Goal: Information Seeking & Learning: Learn about a topic

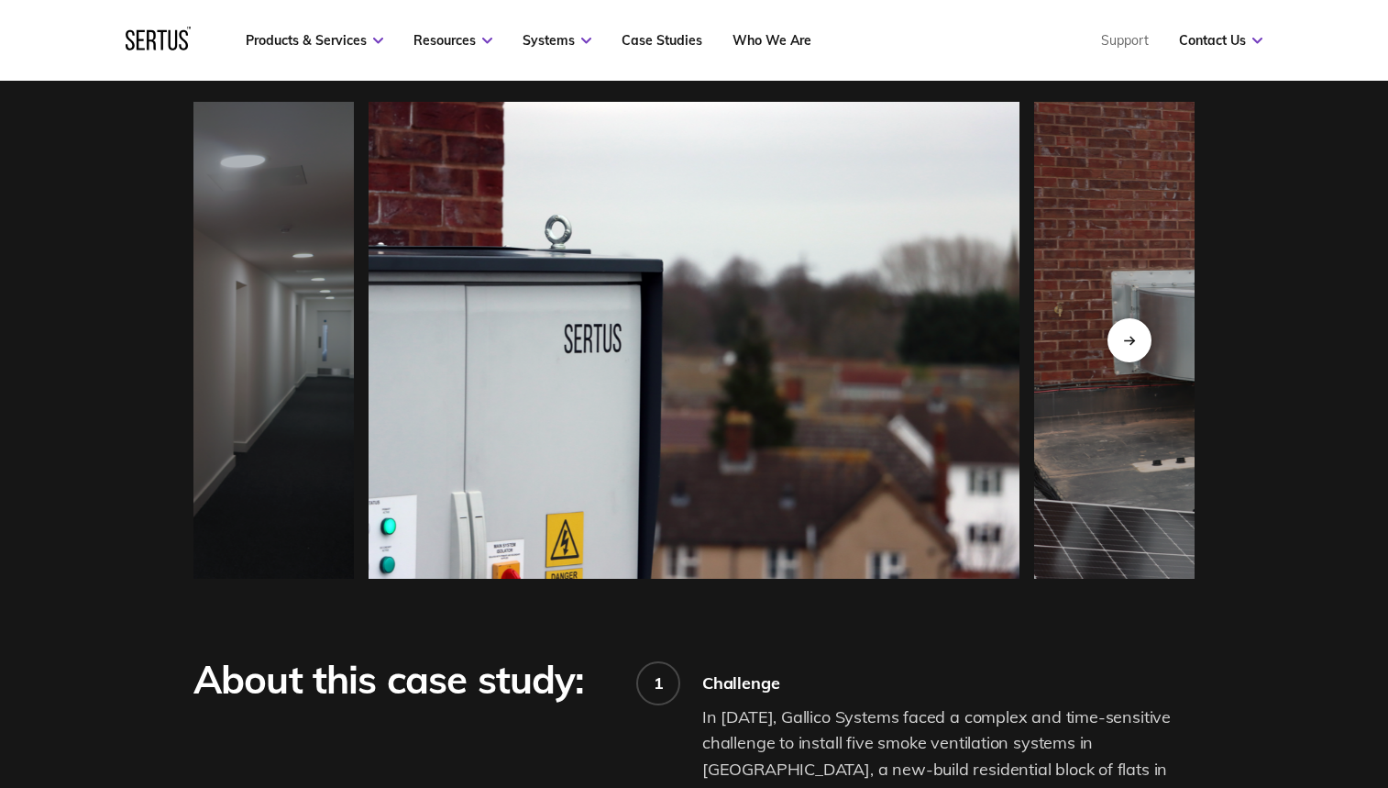
scroll to position [1587, 0]
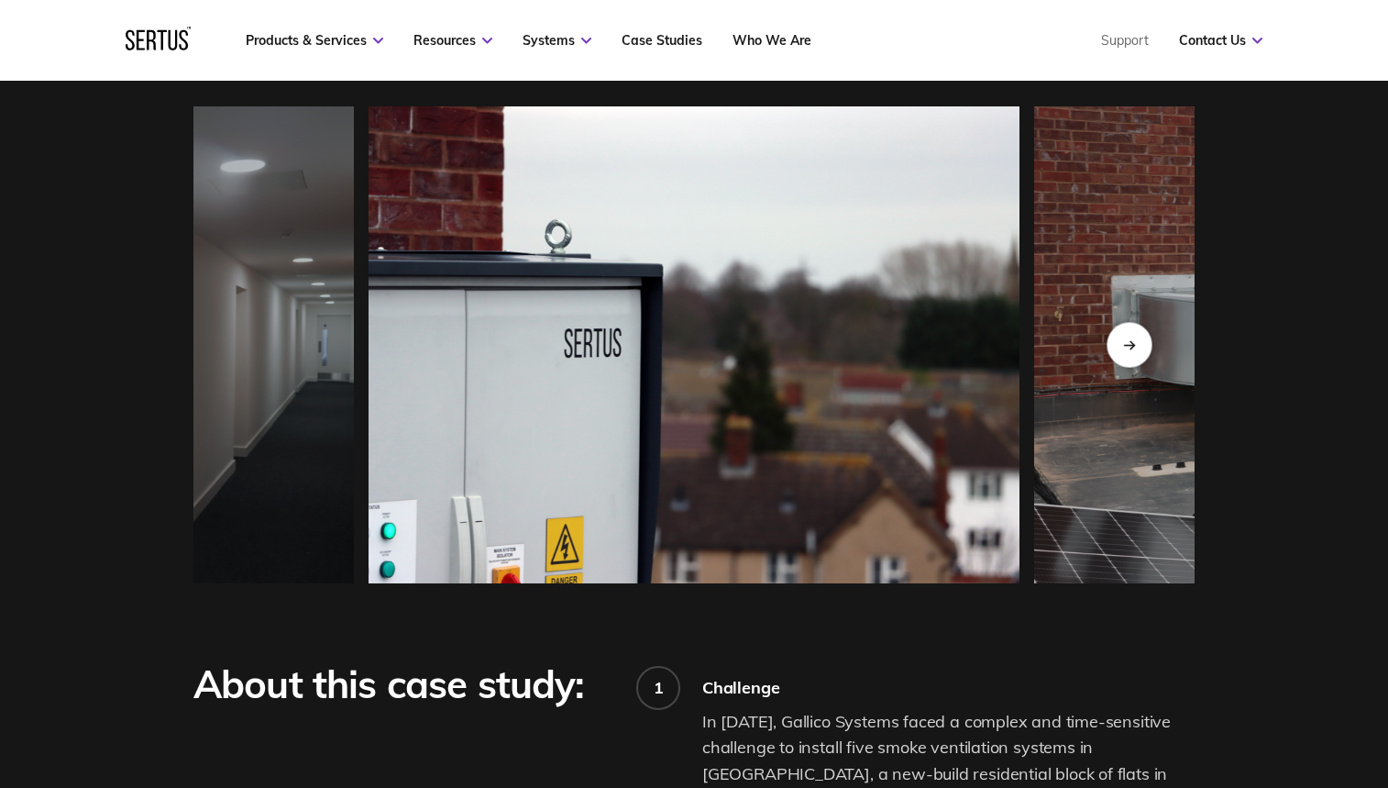
click at [1123, 335] on div "Next slide" at bounding box center [1129, 344] width 45 height 45
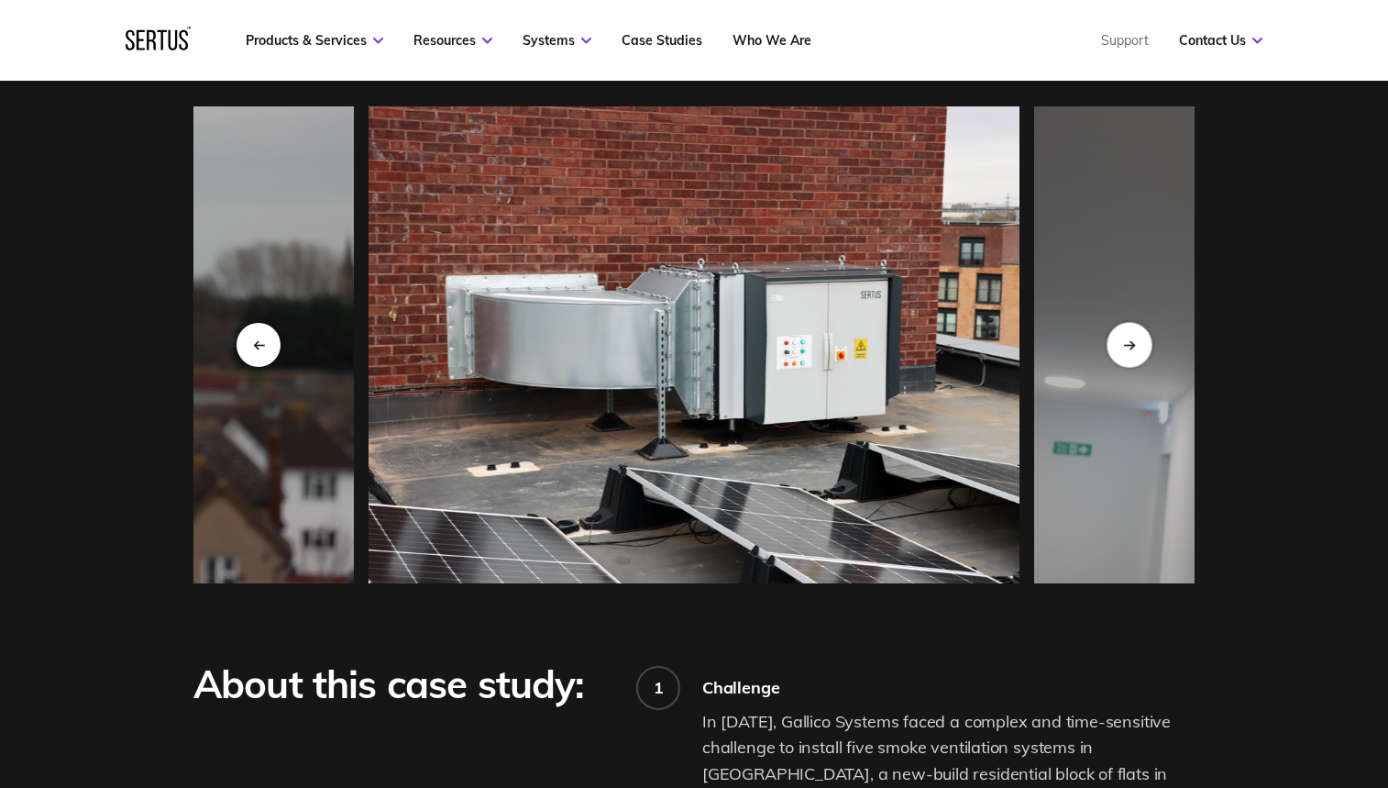
click at [1125, 340] on icon "Next slide" at bounding box center [1129, 344] width 12 height 10
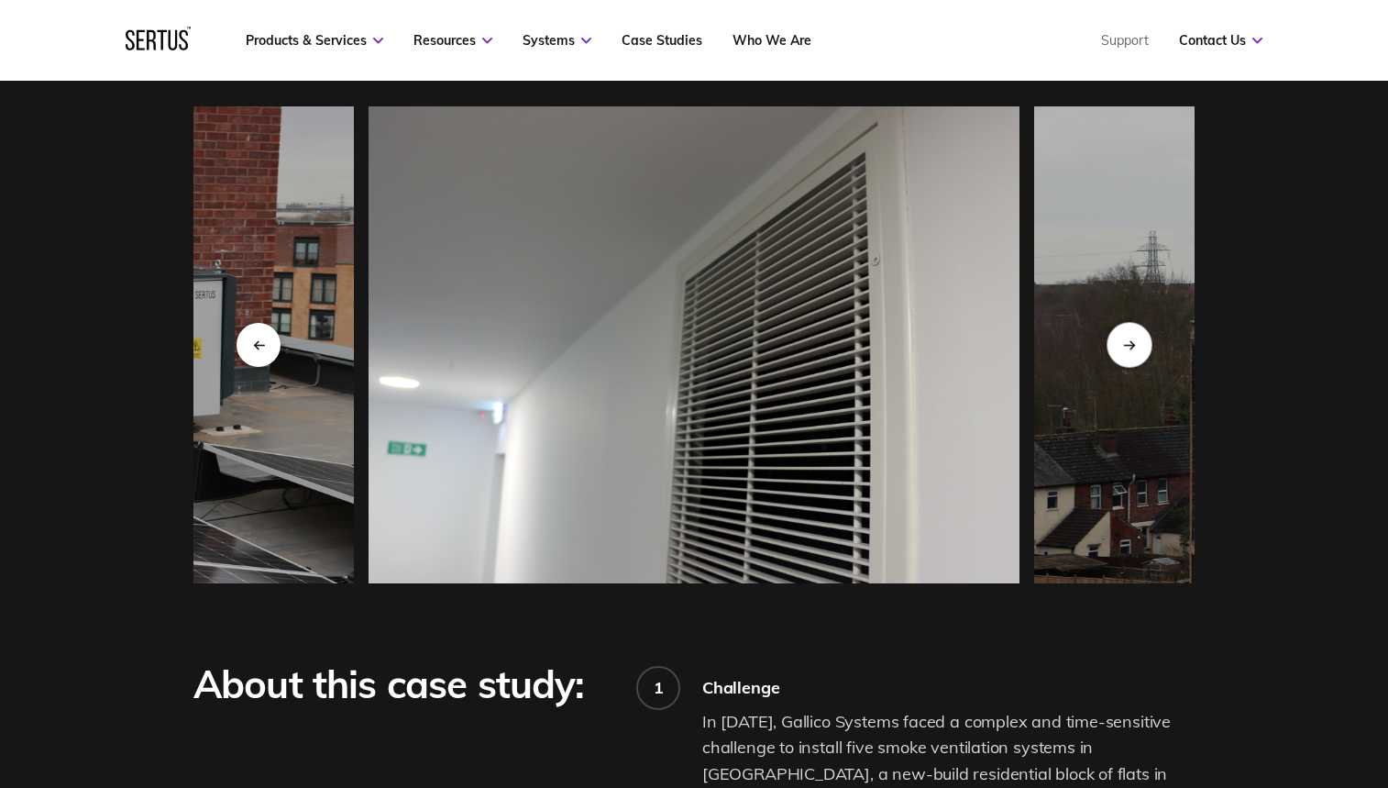
click at [1125, 340] on icon "Next slide" at bounding box center [1129, 344] width 12 height 10
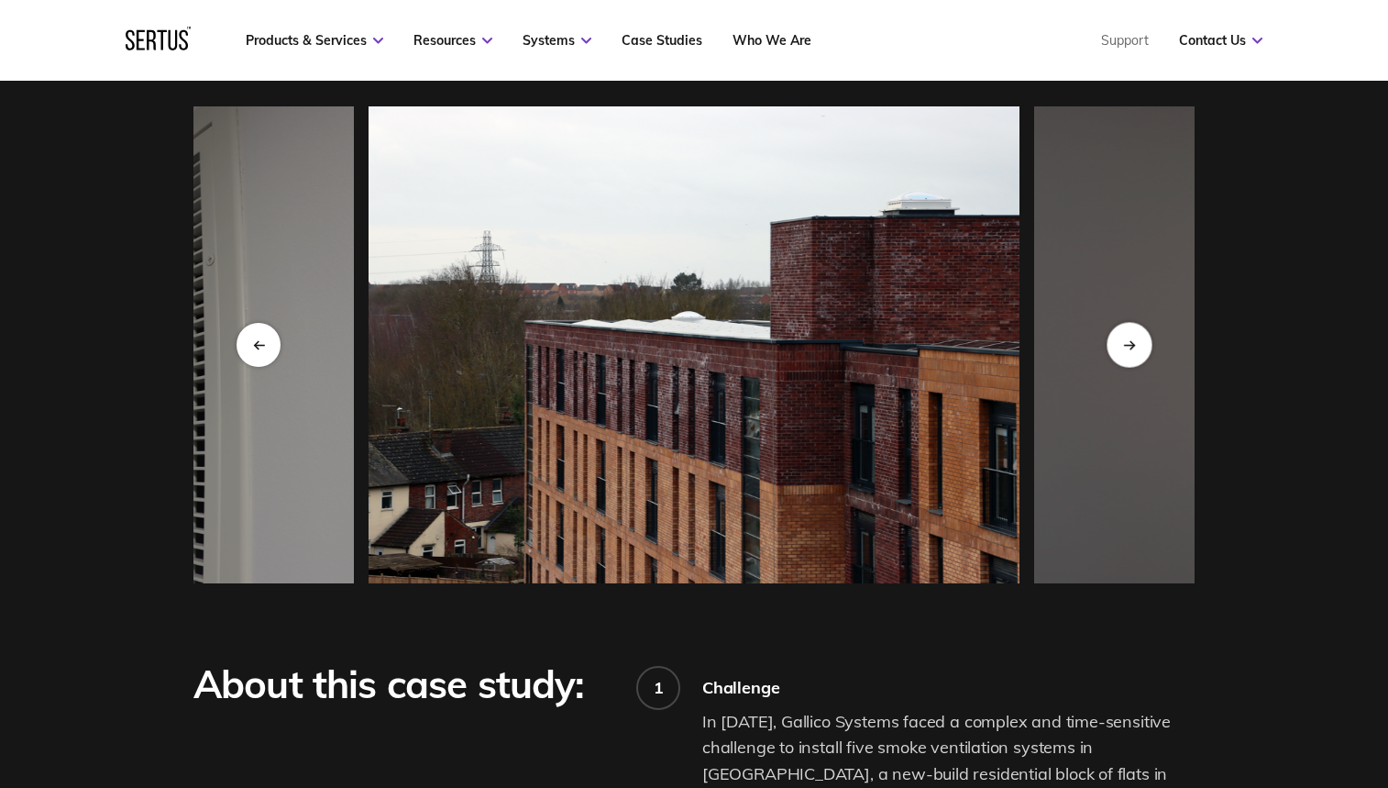
click at [1125, 340] on icon "Next slide" at bounding box center [1129, 344] width 12 height 10
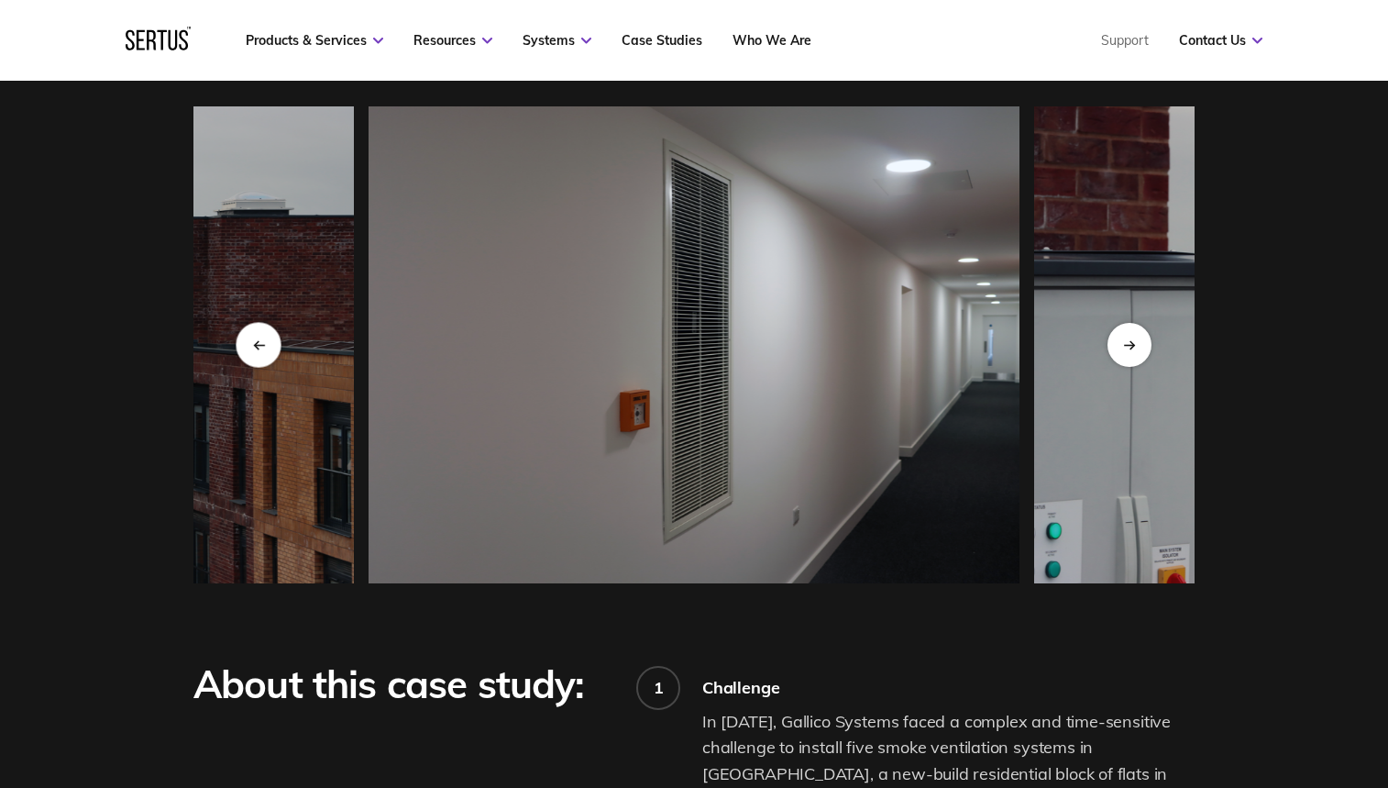
click at [270, 344] on div "Previous slide" at bounding box center [258, 344] width 45 height 45
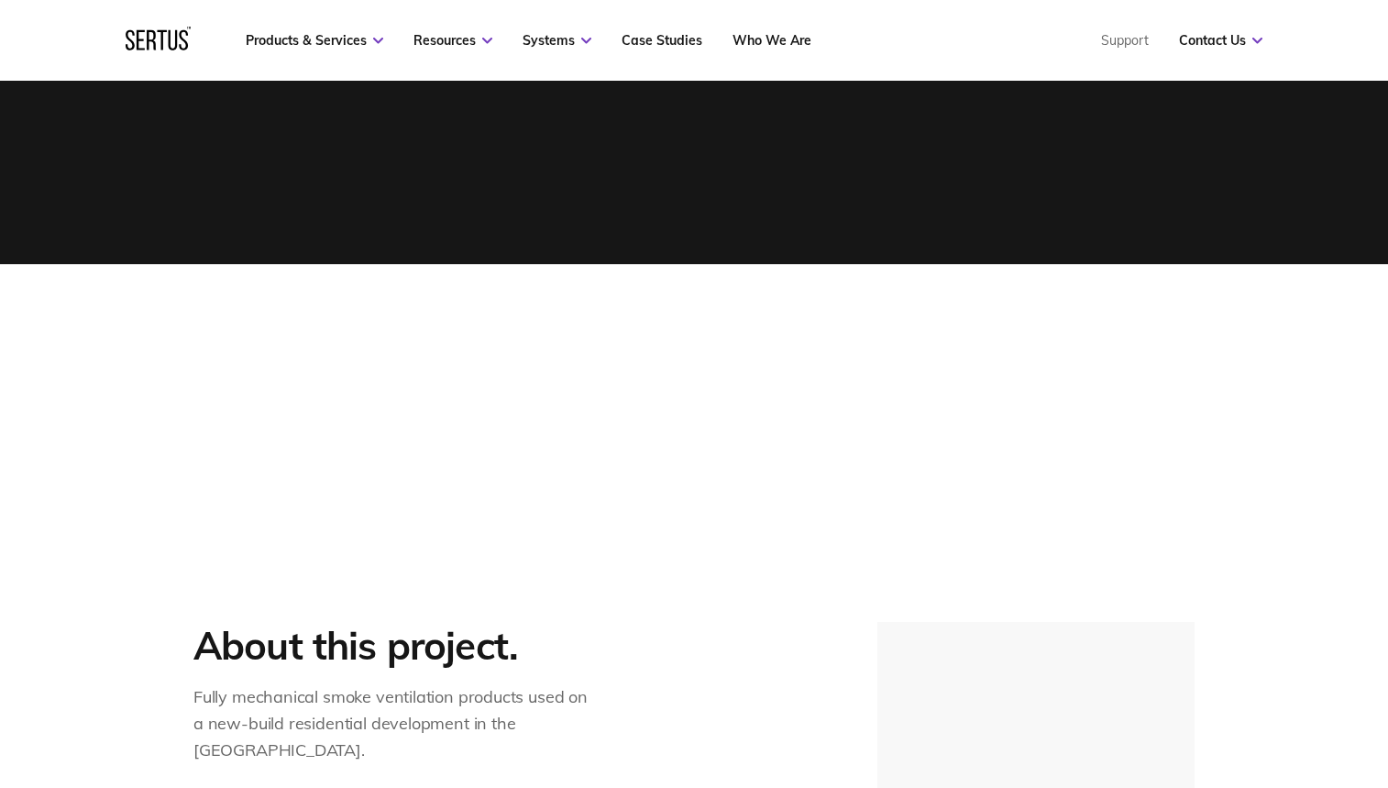
scroll to position [559, 0]
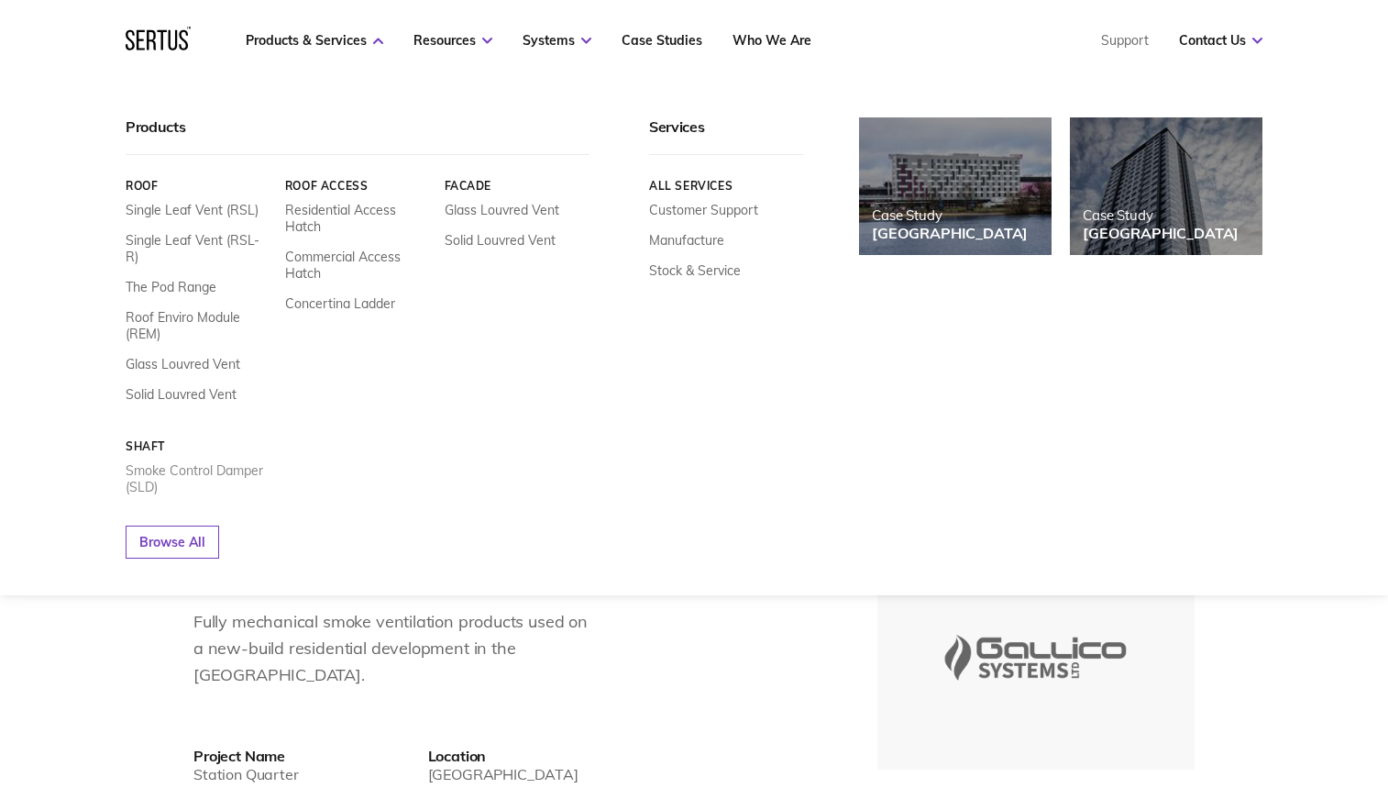
click at [168, 462] on link "Smoke Control Damper (SLD)" at bounding box center [199, 478] width 146 height 33
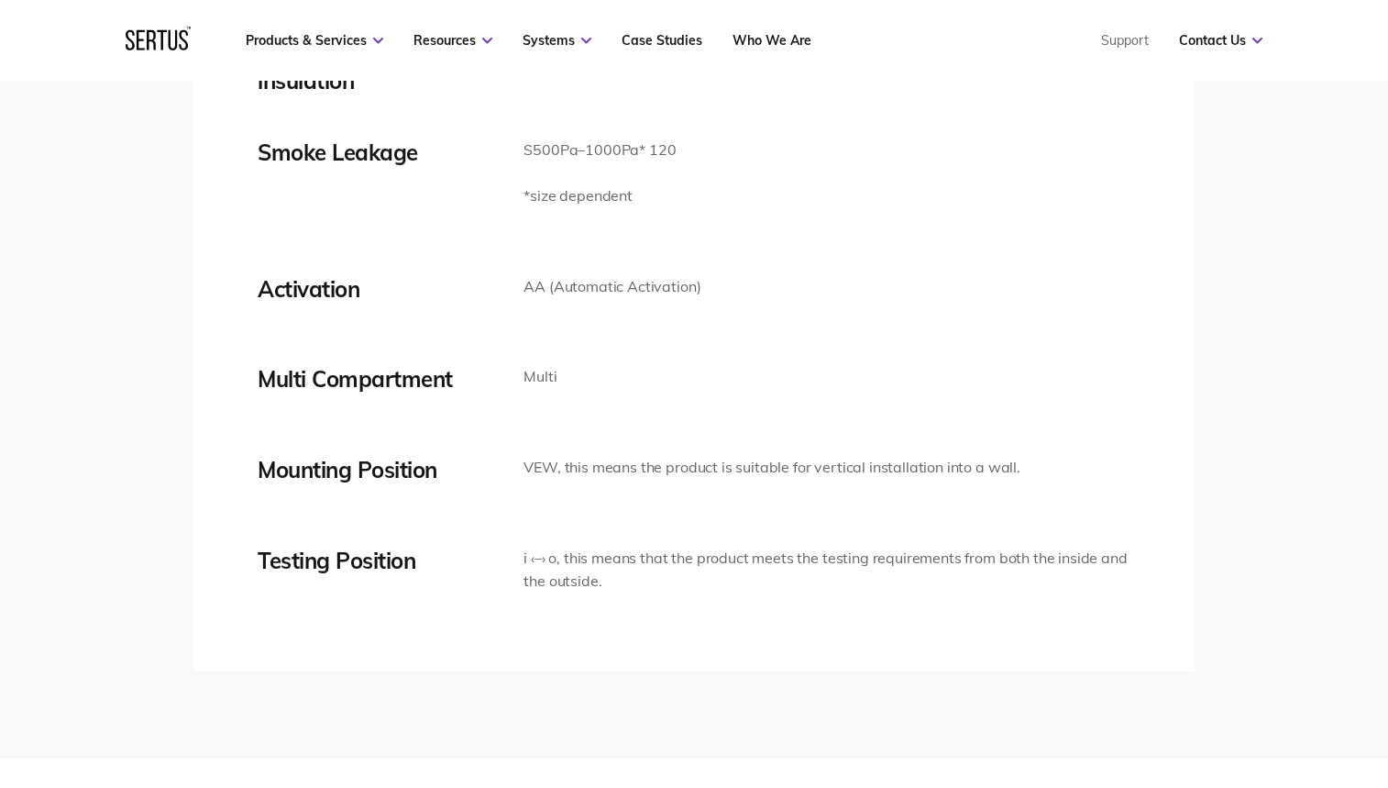
scroll to position [4080, 0]
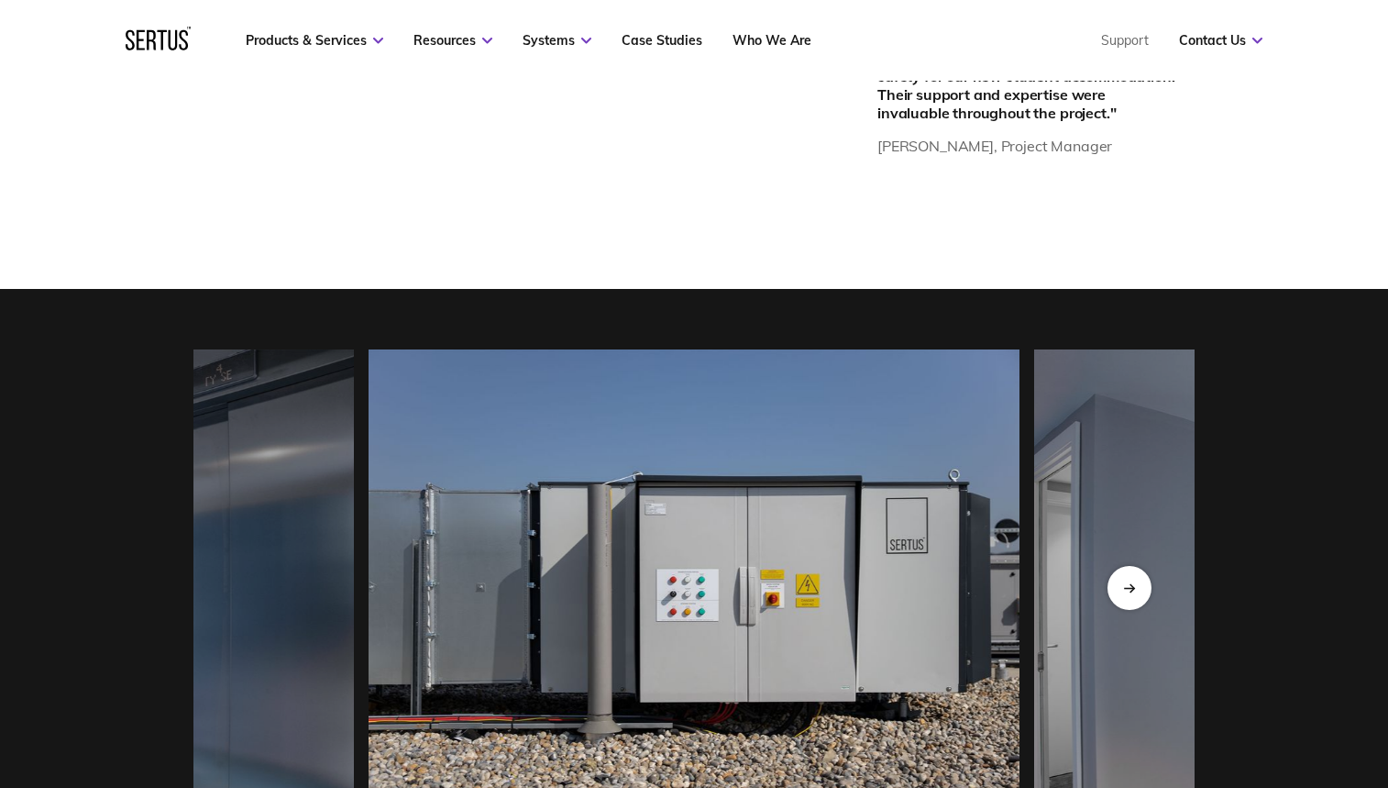
scroll to position [1559, 0]
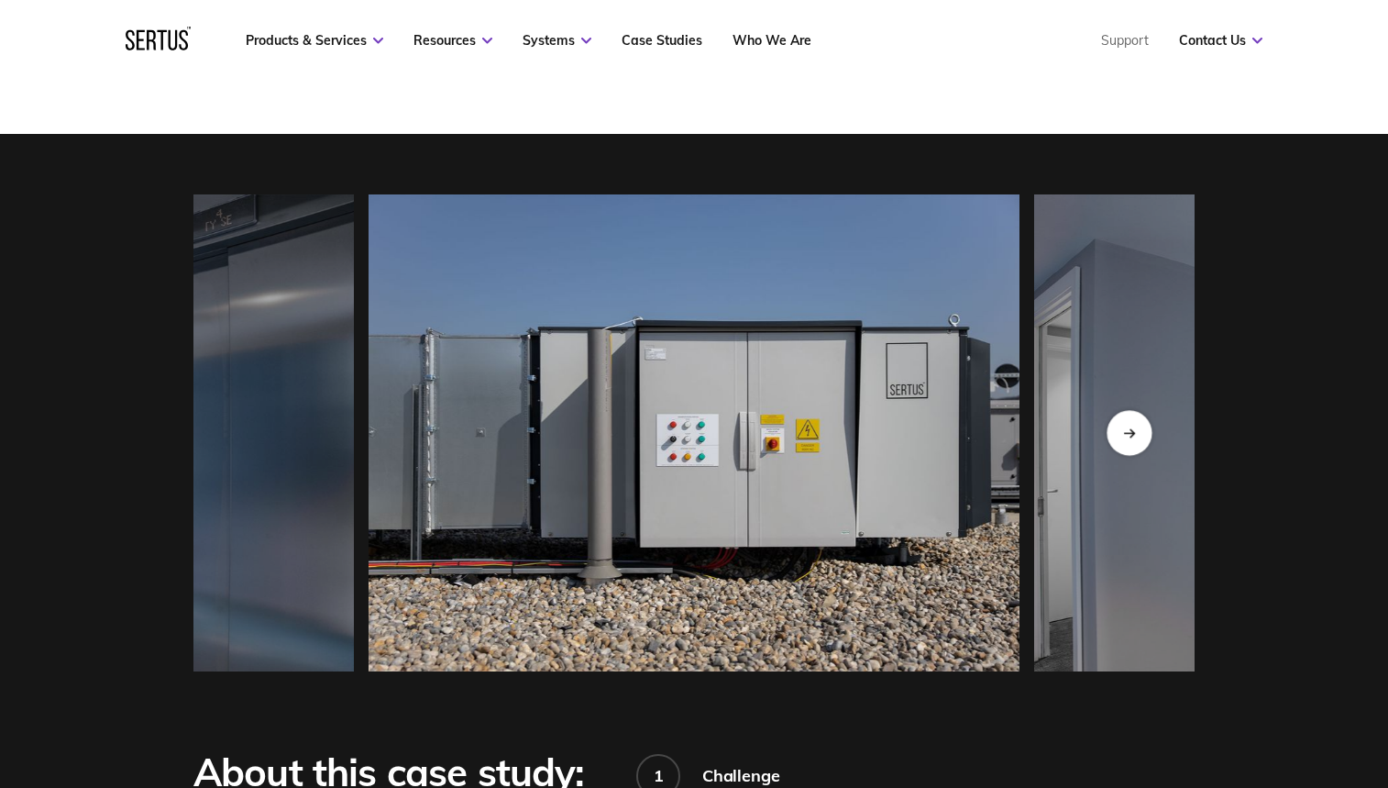
click at [1113, 443] on div "Next slide" at bounding box center [1129, 432] width 45 height 45
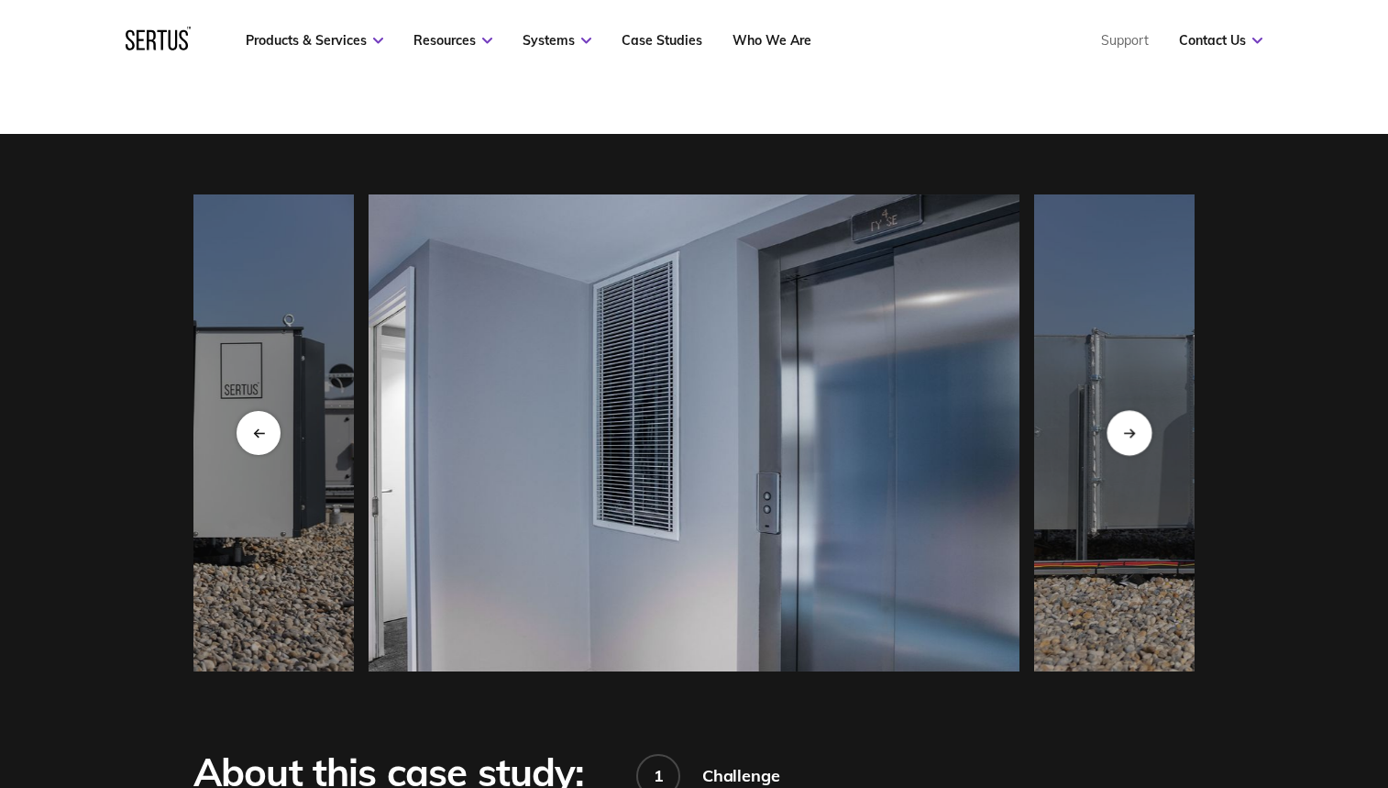
click at [1120, 442] on div "Next slide" at bounding box center [1129, 432] width 45 height 45
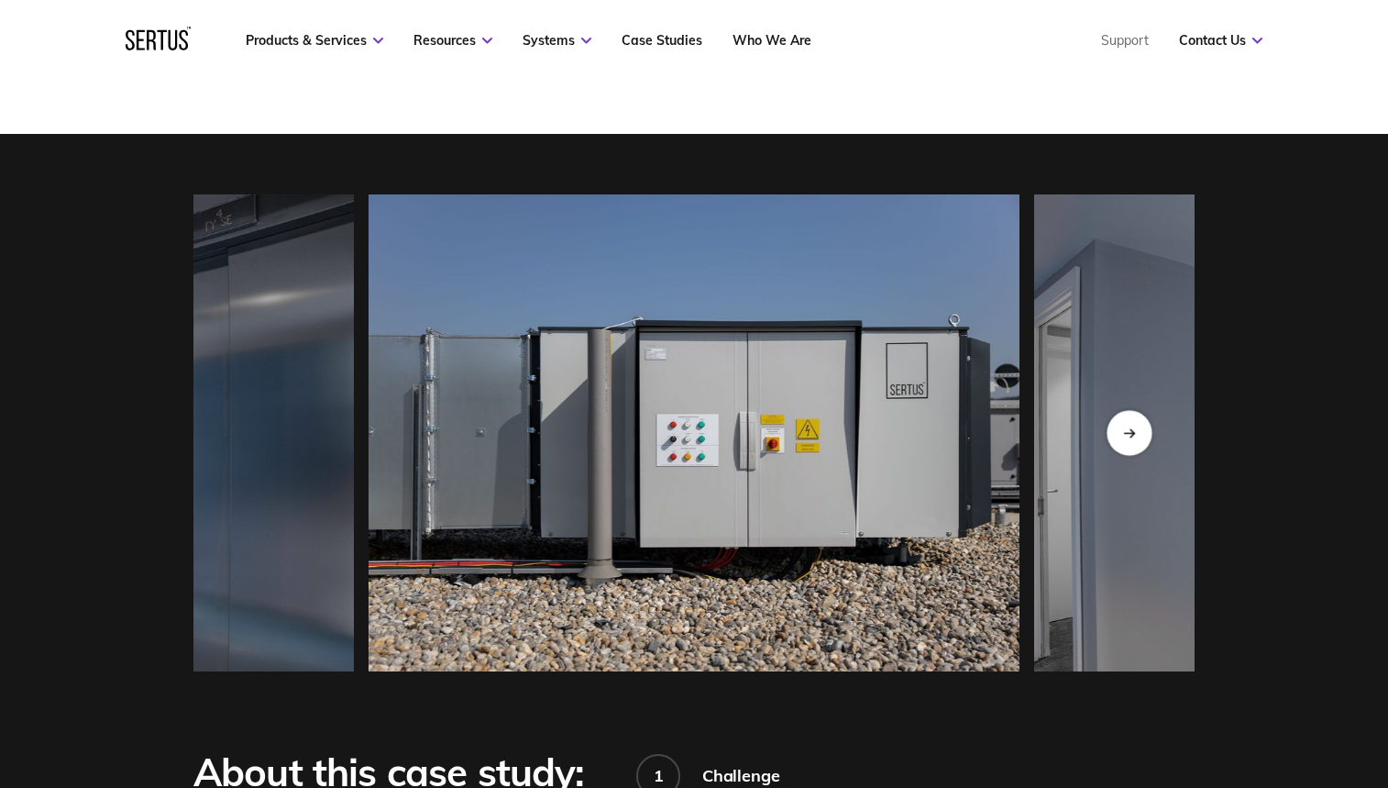
click at [1120, 442] on div "Next slide" at bounding box center [1129, 432] width 45 height 45
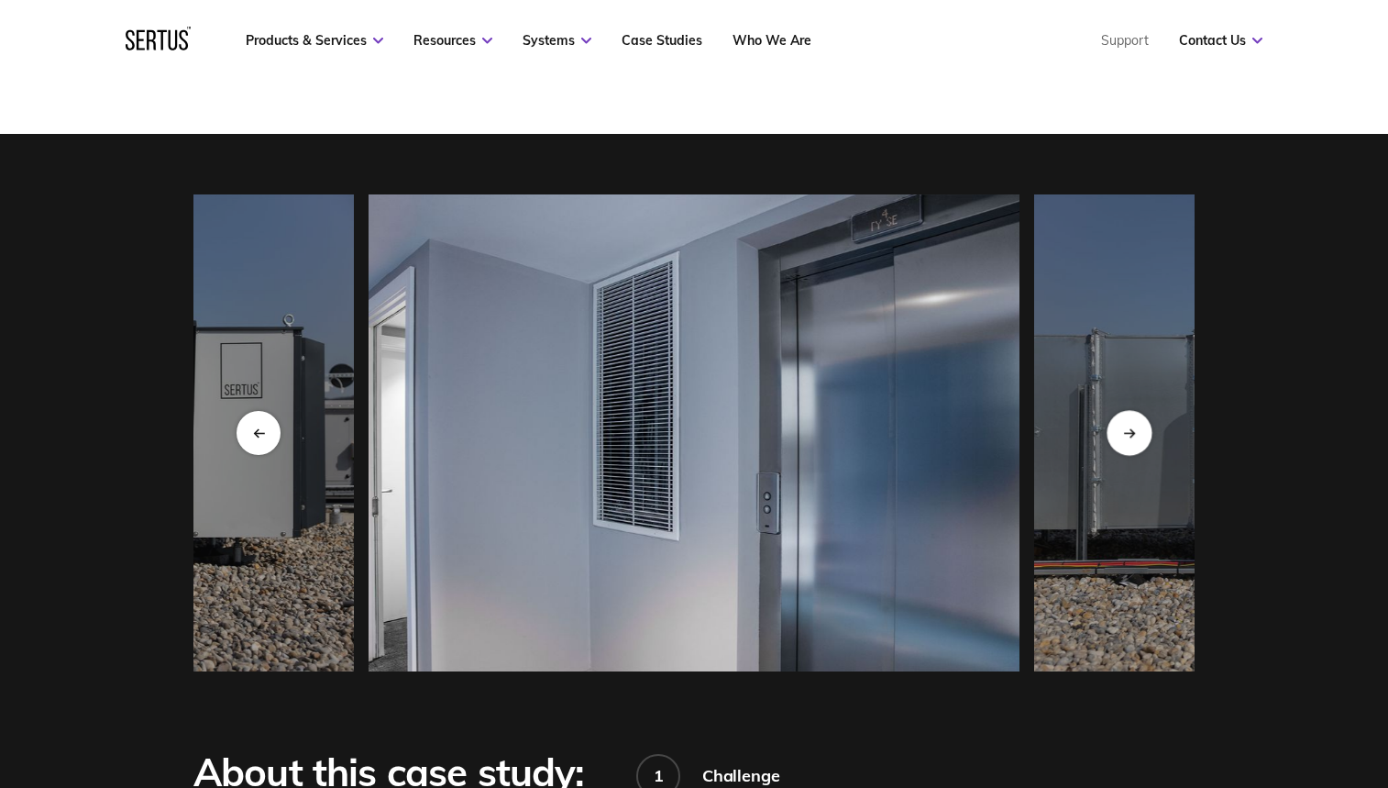
click at [1120, 442] on div "Next slide" at bounding box center [1129, 432] width 45 height 45
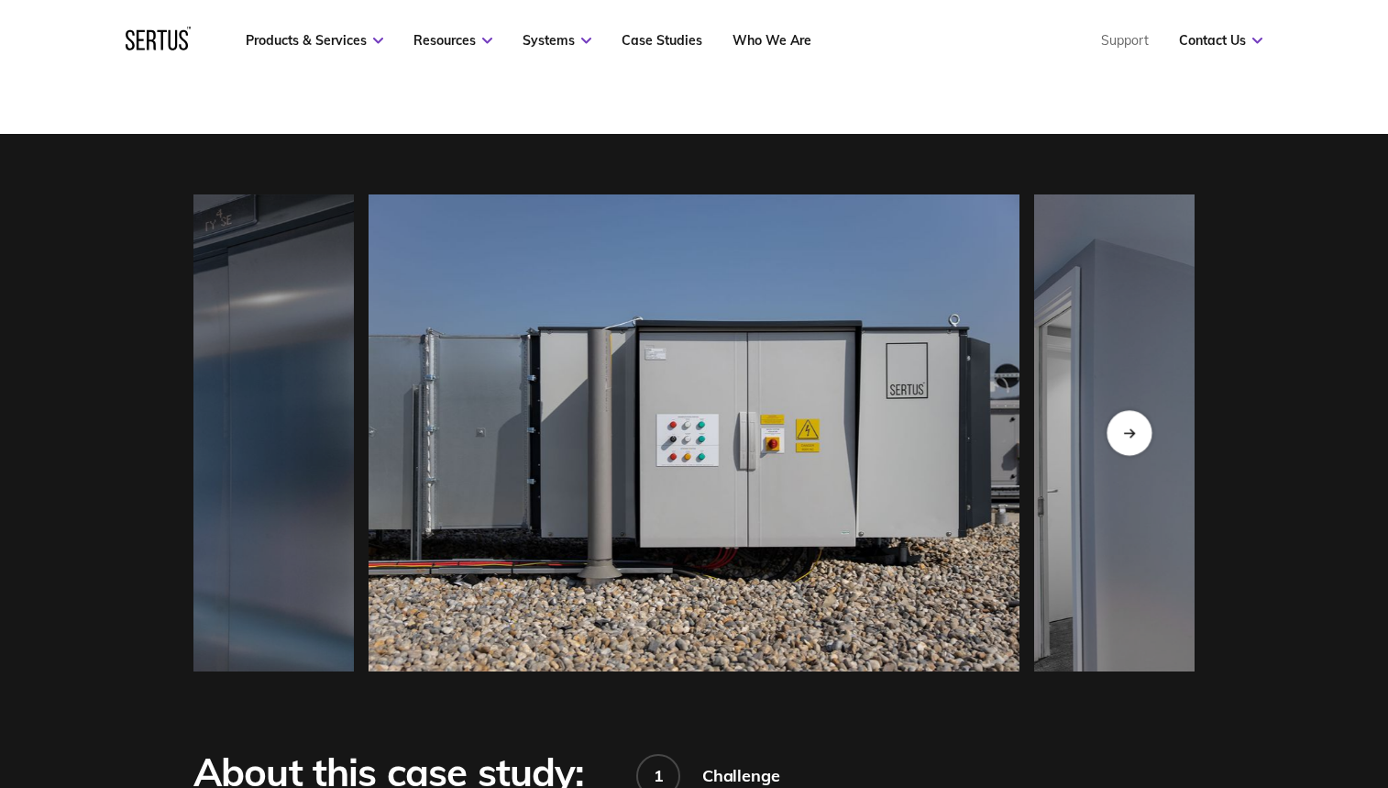
click at [1120, 442] on div "Next slide" at bounding box center [1129, 432] width 45 height 45
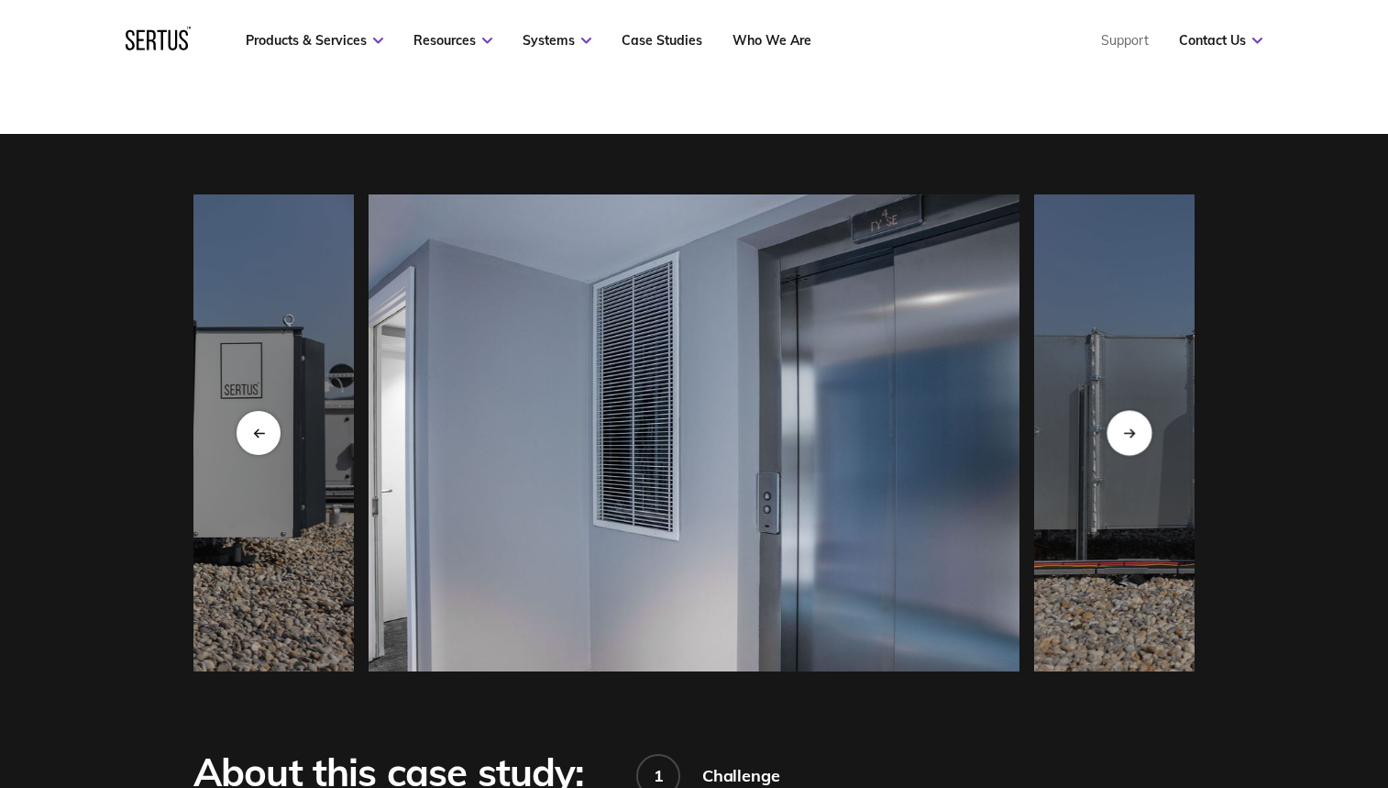
click at [1120, 442] on div "Next slide" at bounding box center [1129, 432] width 45 height 45
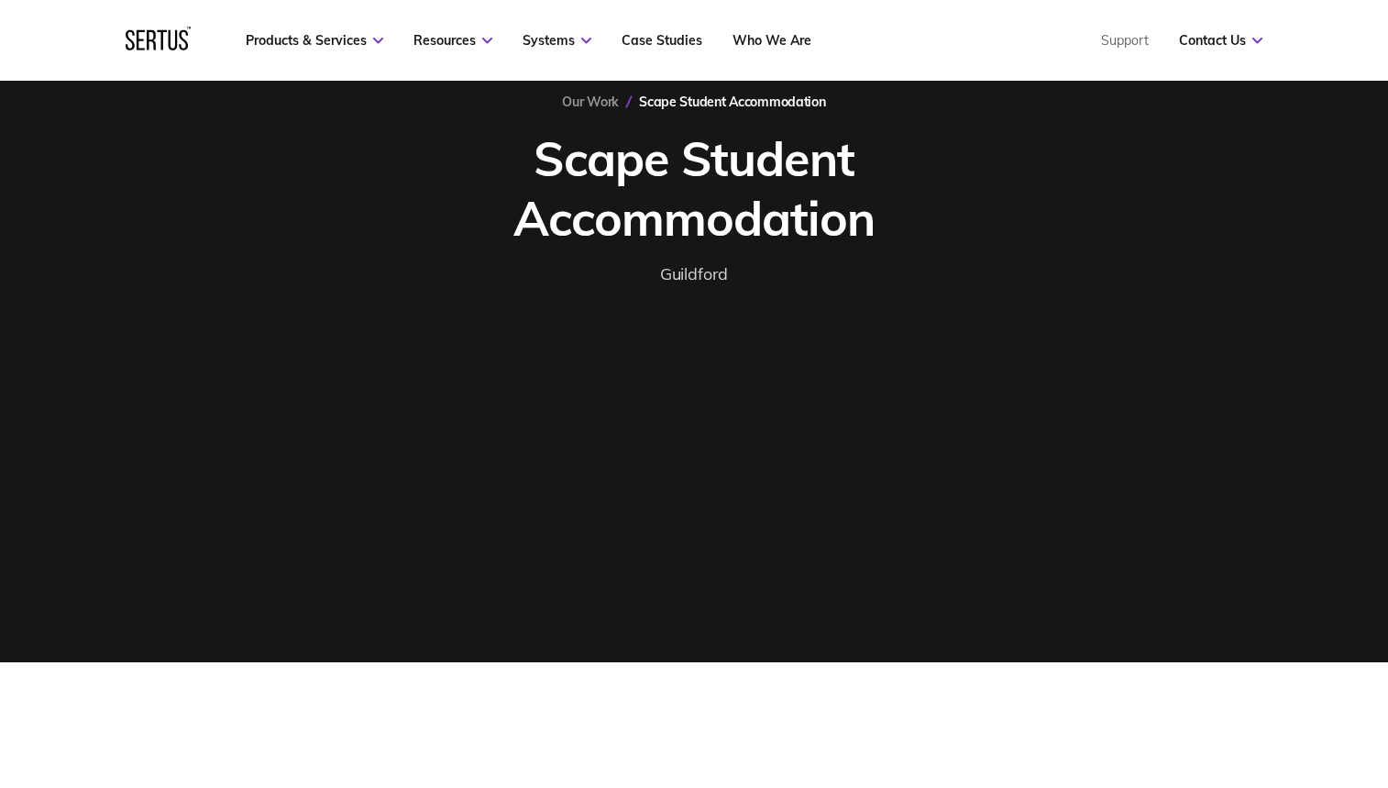
scroll to position [145, 0]
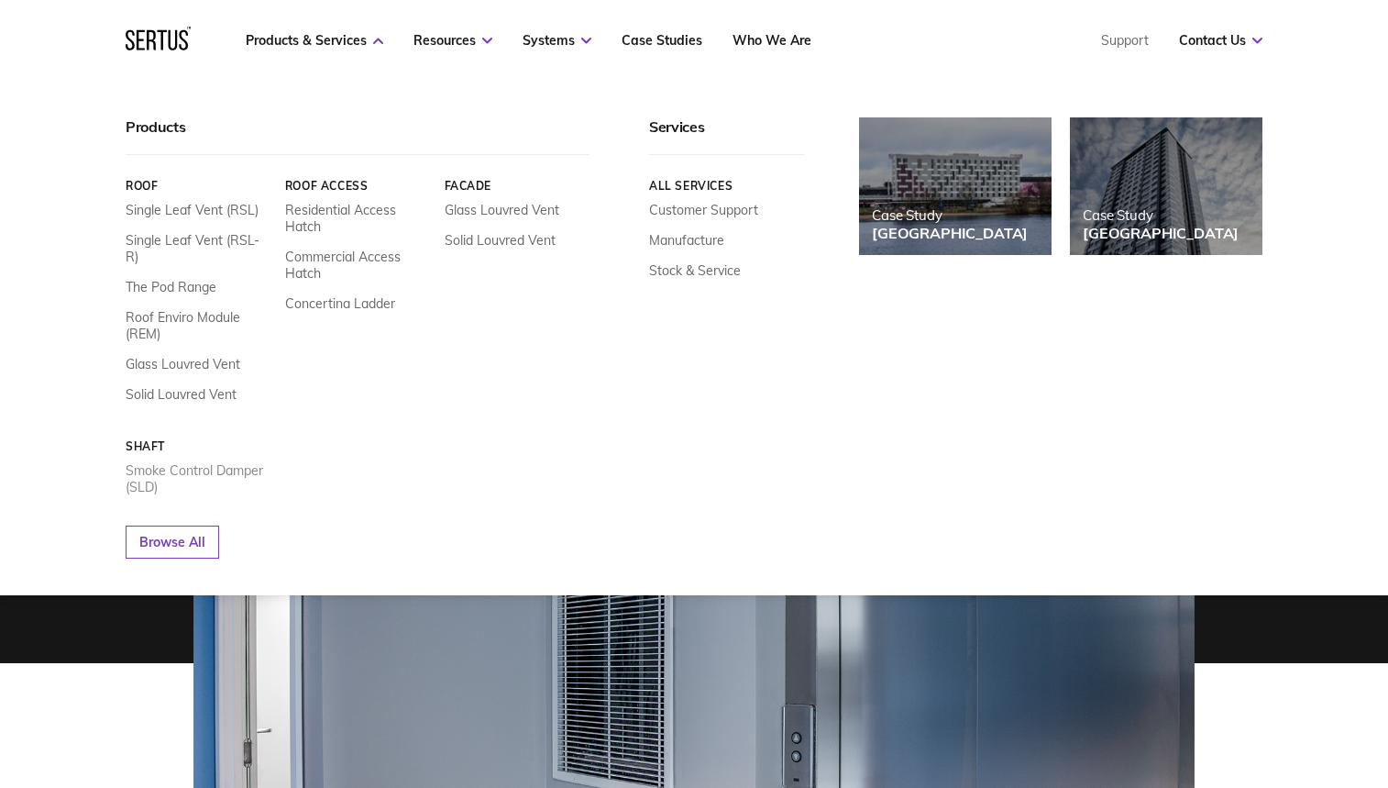
click at [189, 462] on link "Smoke Control Damper (SLD)" at bounding box center [199, 478] width 146 height 33
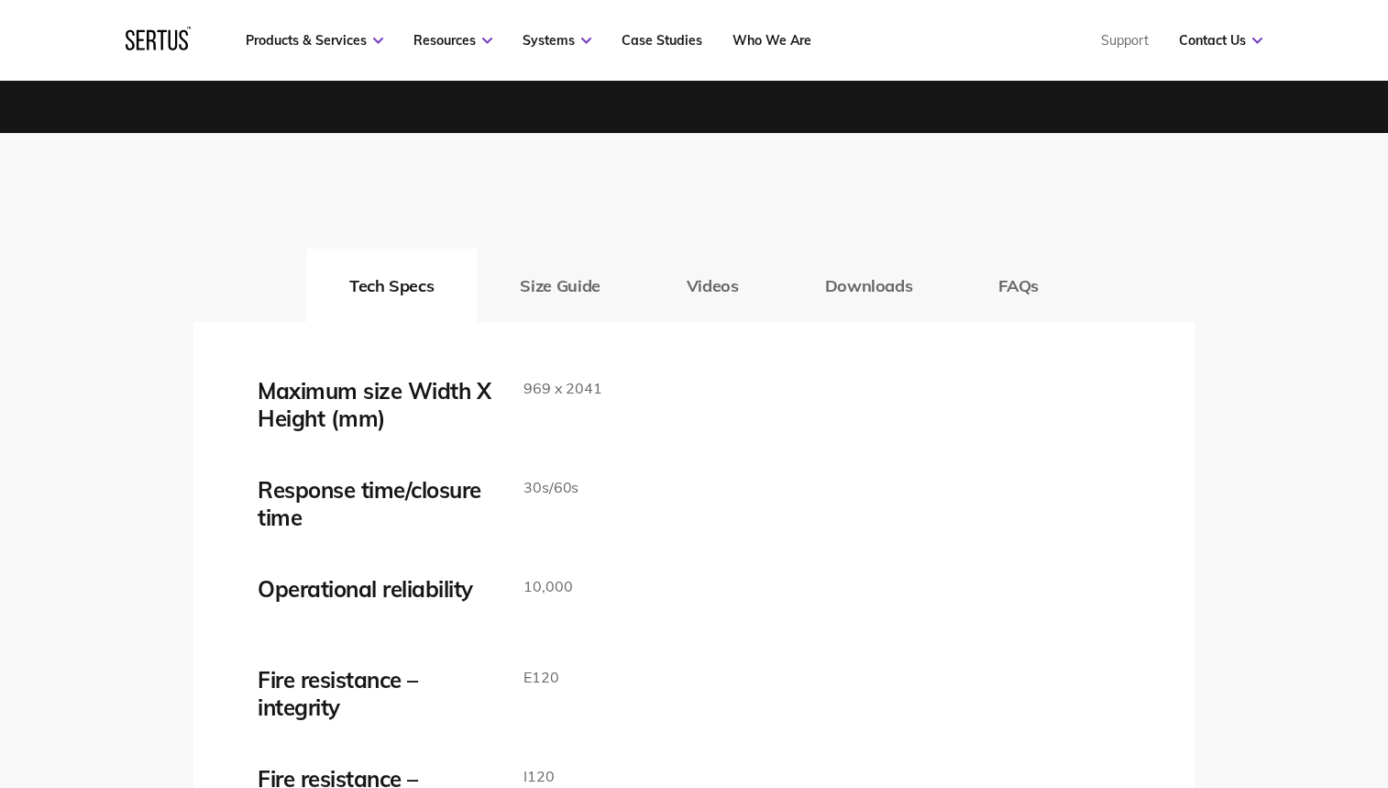
scroll to position [2836, 0]
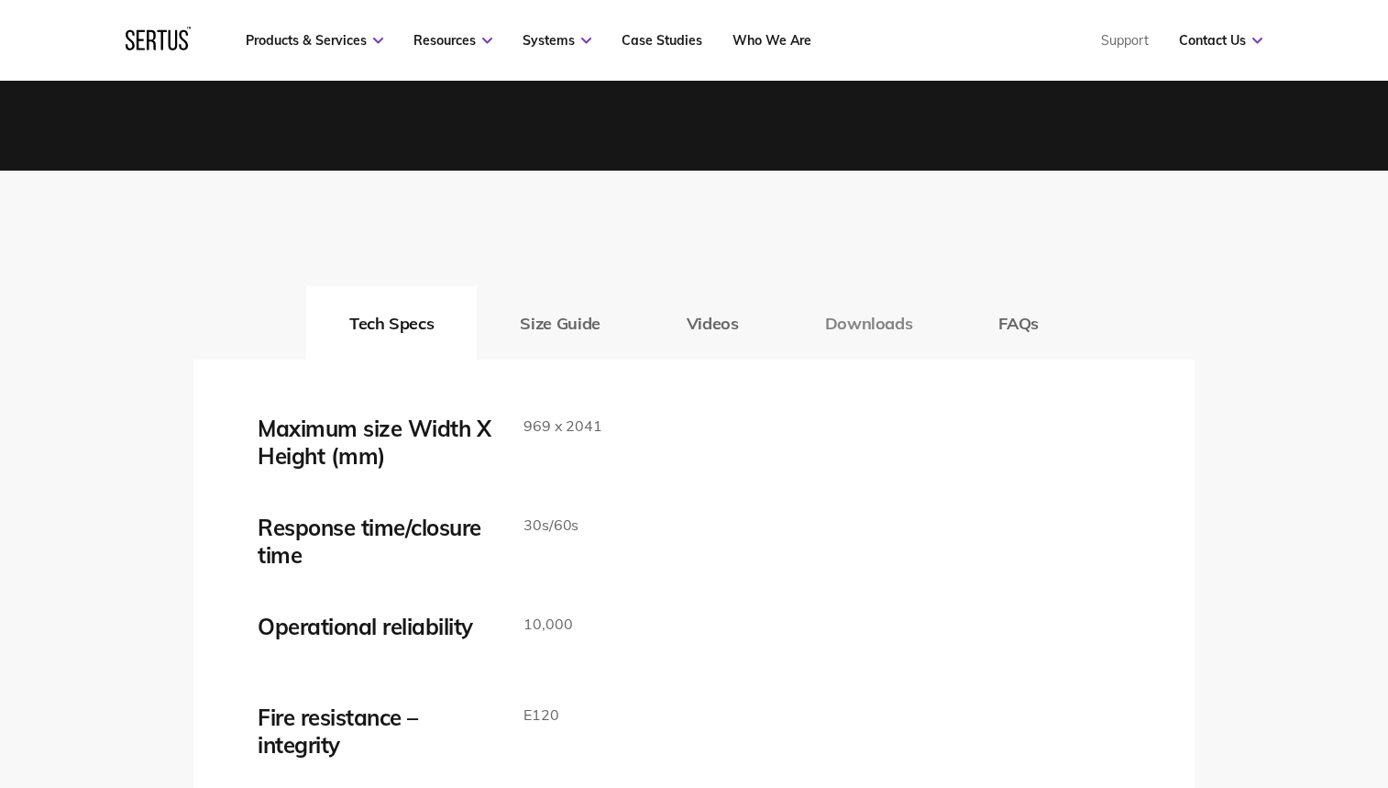
click at [890, 321] on button "Downloads" at bounding box center [869, 322] width 174 height 73
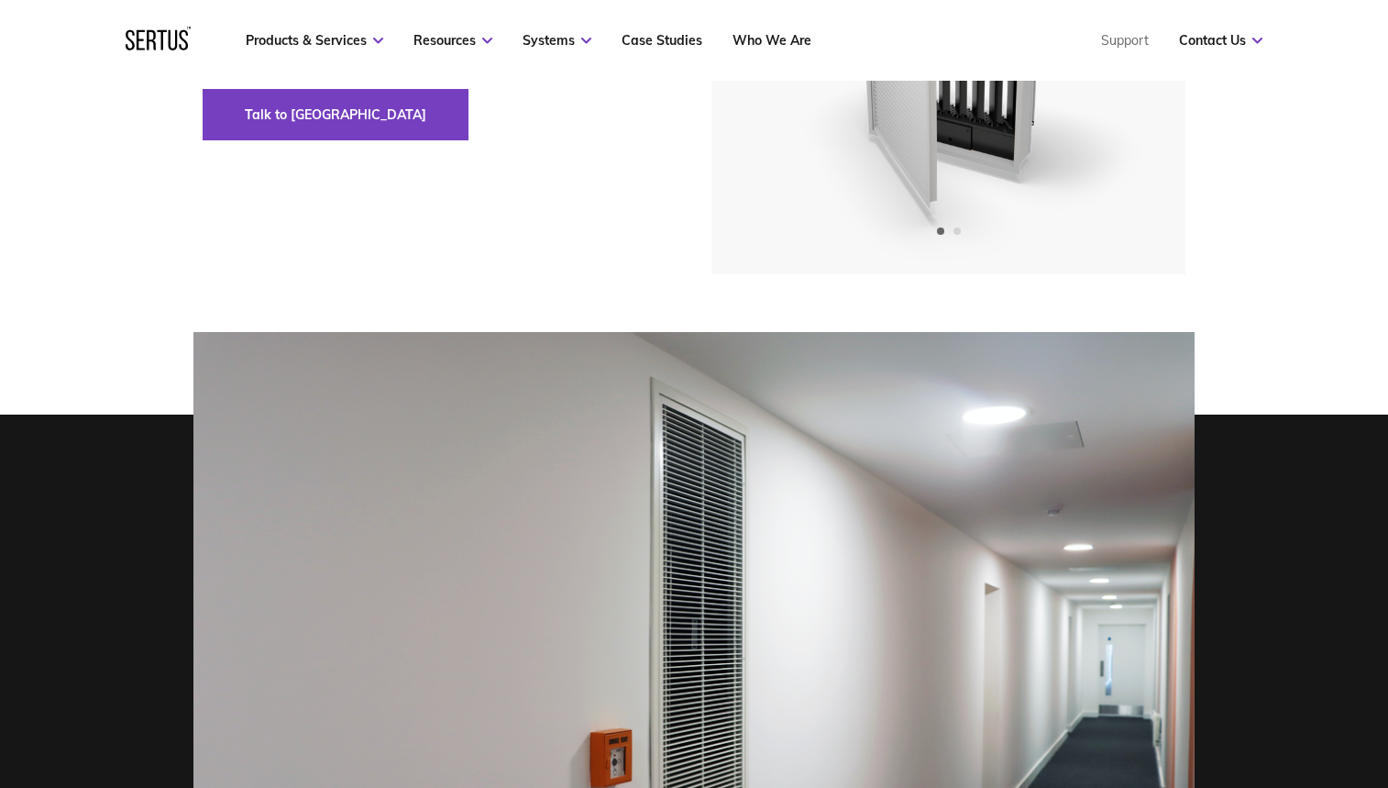
scroll to position [557, 0]
